Goal: Contribute content: Add original content to the website for others to see

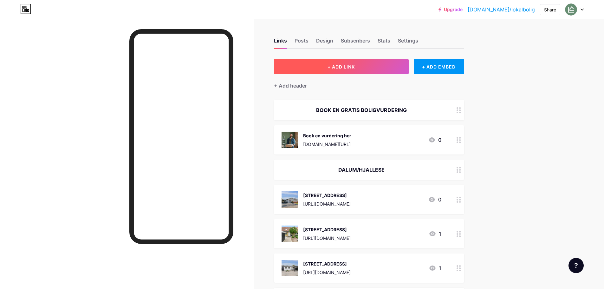
click at [345, 63] on button "+ ADD LINK" at bounding box center [341, 66] width 135 height 15
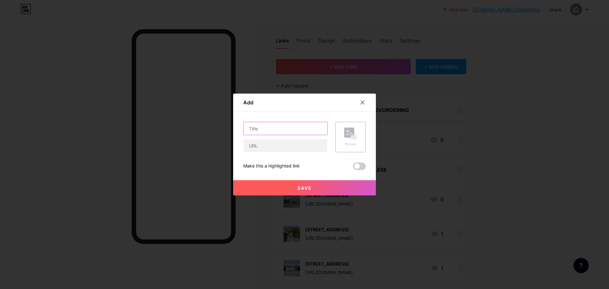
click at [273, 133] on input "text" at bounding box center [285, 128] width 84 height 13
click at [290, 126] on input "text" at bounding box center [285, 128] width 84 height 13
paste input "[STREET_ADDRESS]"
type input "[STREET_ADDRESS]"
drag, startPoint x: 289, startPoint y: 147, endPoint x: 286, endPoint y: 148, distance: 3.7
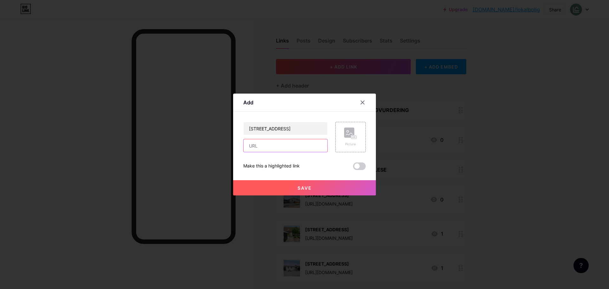
click at [289, 147] on input "text" at bounding box center [285, 145] width 84 height 13
paste input "[URL][DOMAIN_NAME]"
type input "[URL][DOMAIN_NAME]"
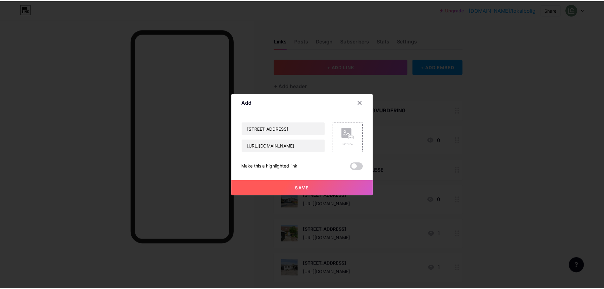
scroll to position [0, 0]
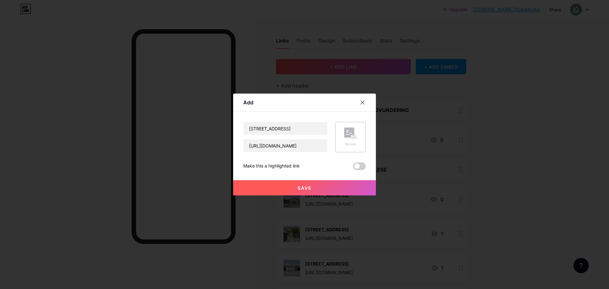
click at [350, 144] on div "Picture" at bounding box center [350, 144] width 13 height 5
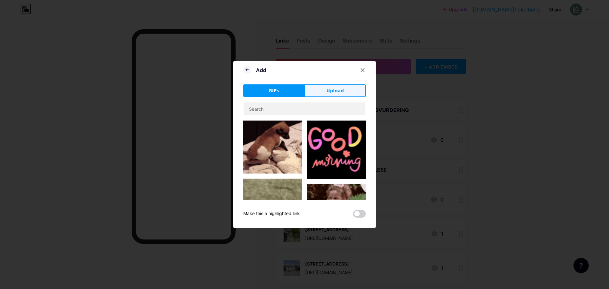
click at [339, 93] on span "Upload" at bounding box center [334, 90] width 17 height 7
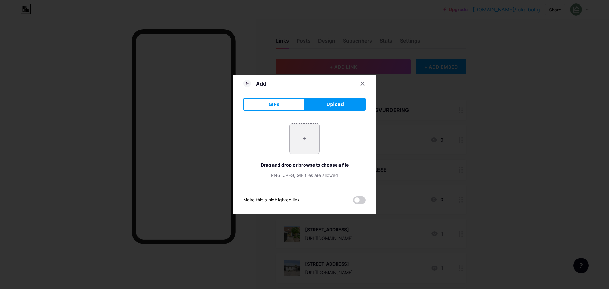
click at [315, 139] on input "file" at bounding box center [304, 139] width 30 height 30
type input "C:\fakepath\DSC05271.webp"
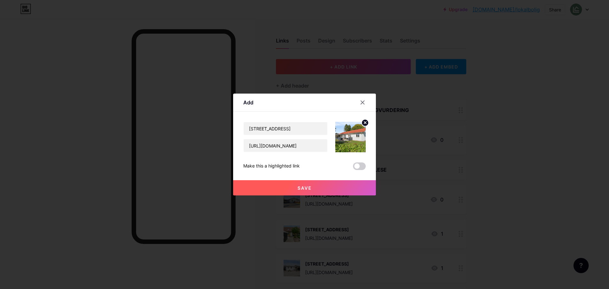
click at [316, 190] on button "Save" at bounding box center [304, 187] width 143 height 15
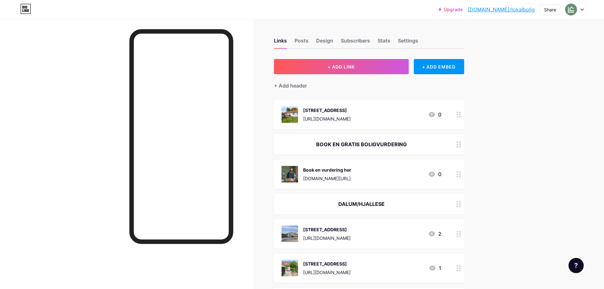
click at [461, 118] on div at bounding box center [458, 114] width 11 height 29
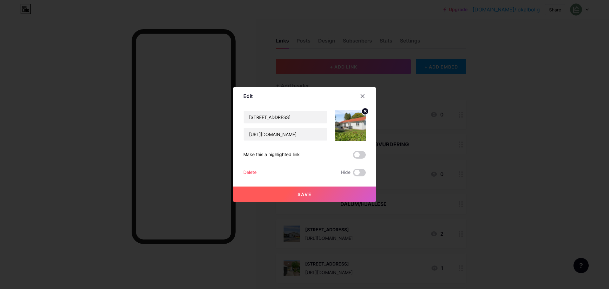
drag, startPoint x: 461, startPoint y: 118, endPoint x: 464, endPoint y: 137, distance: 18.7
click at [464, 137] on div at bounding box center [304, 144] width 609 height 289
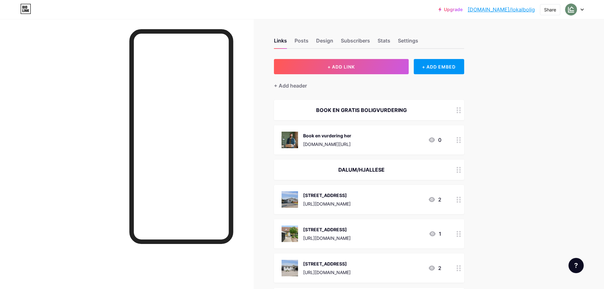
click at [368, 66] on button "+ ADD LINK" at bounding box center [341, 66] width 135 height 15
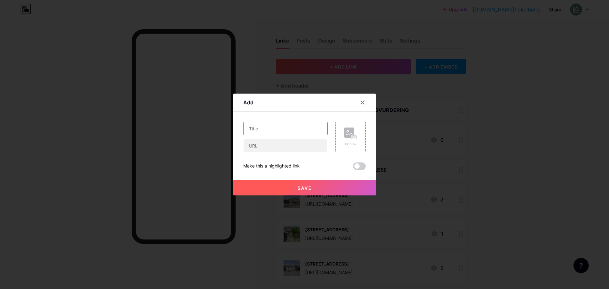
click at [277, 126] on input "text" at bounding box center [285, 128] width 84 height 13
paste input "[PERSON_NAME][STREET_ADDRESS]"
type input "[PERSON_NAME][STREET_ADDRESS]"
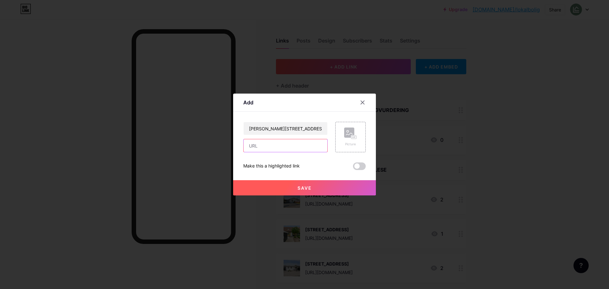
click at [301, 146] on input "text" at bounding box center [285, 145] width 84 height 13
paste input "[URL][DOMAIN_NAME]"
type input "[URL][DOMAIN_NAME]"
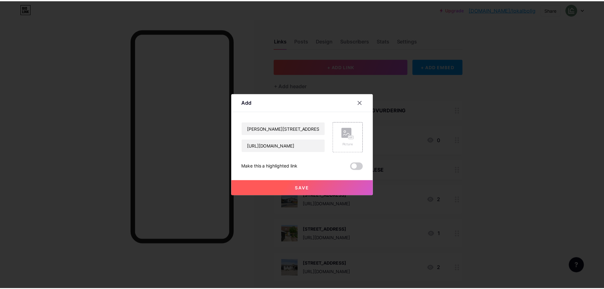
scroll to position [0, 0]
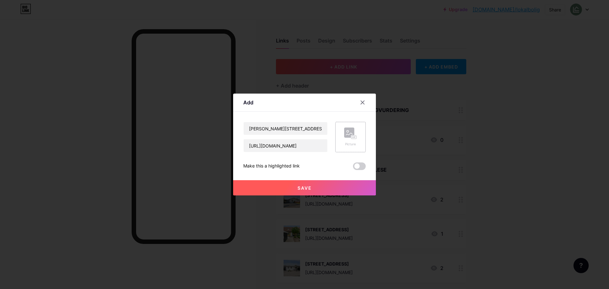
click at [347, 141] on div "Picture" at bounding box center [350, 136] width 13 height 19
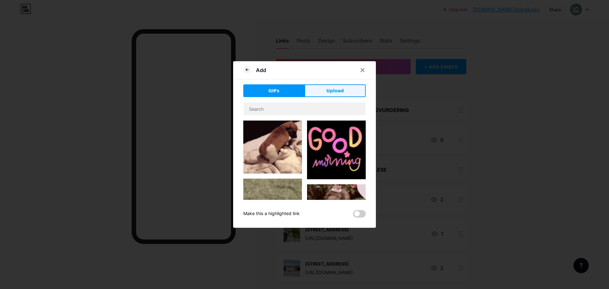
click at [340, 95] on button "Upload" at bounding box center [334, 90] width 61 height 13
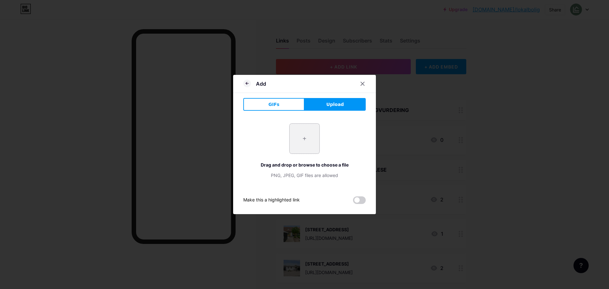
click at [306, 141] on input "file" at bounding box center [304, 139] width 30 height 30
type input "C:\fakepath\DSC01192.webp"
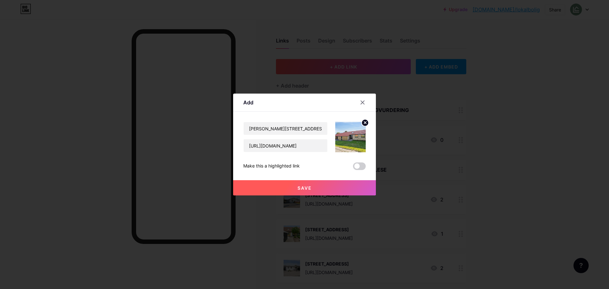
click at [323, 192] on button "Save" at bounding box center [304, 187] width 143 height 15
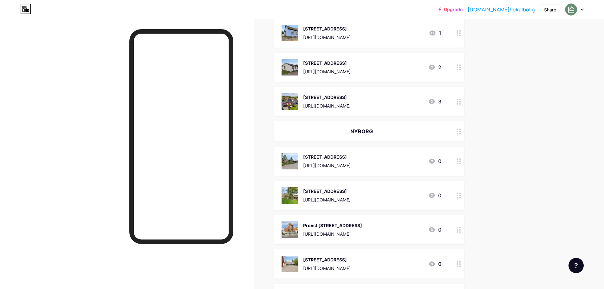
scroll to position [1749, 0]
